Goal: Find specific page/section: Find specific page/section

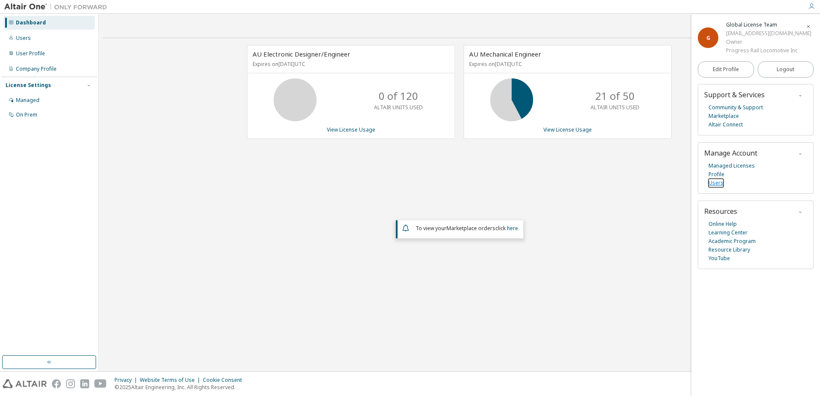
click at [719, 184] on link "Users" at bounding box center [715, 183] width 15 height 9
